Goal: Task Accomplishment & Management: Use online tool/utility

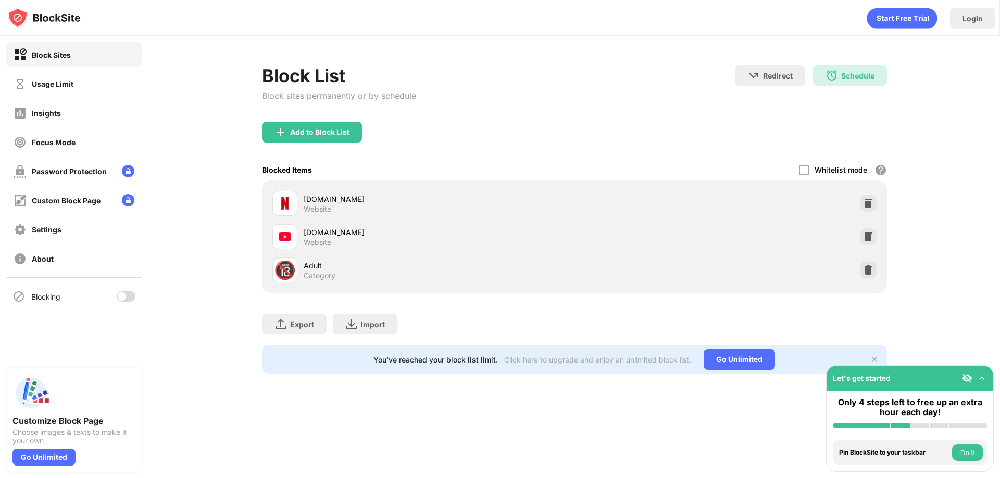
click at [119, 303] on div "Blocking" at bounding box center [73, 296] width 135 height 25
click at [120, 303] on div "Blocking" at bounding box center [73, 296] width 135 height 25
click at [127, 299] on div at bounding box center [126, 297] width 19 height 10
click at [126, 287] on div "Blocking" at bounding box center [73, 296] width 135 height 25
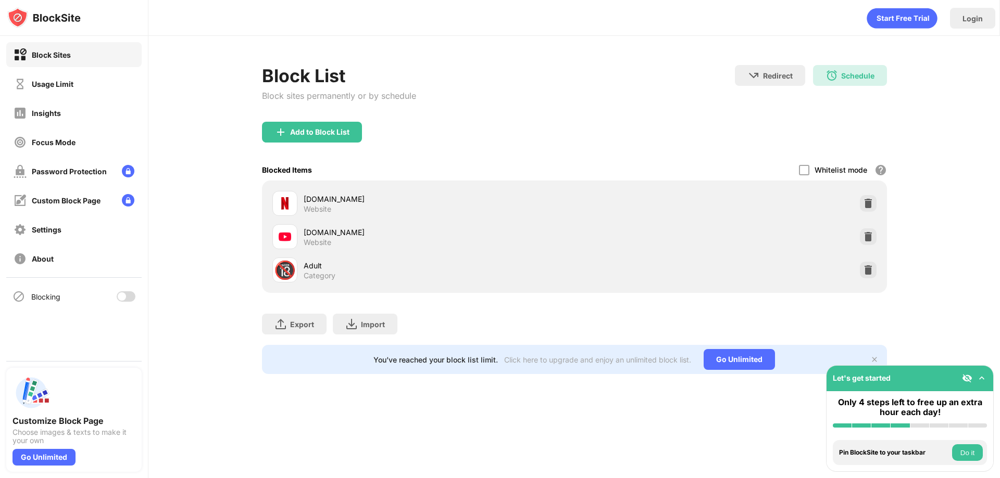
click at [118, 297] on div at bounding box center [122, 297] width 8 height 8
